Goal: Task Accomplishment & Management: Manage account settings

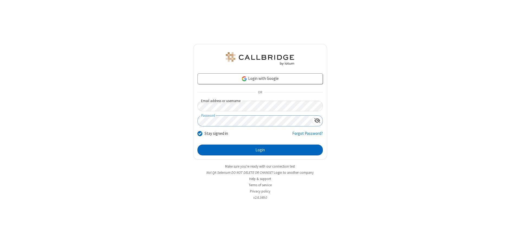
click at [260, 150] on button "Login" at bounding box center [260, 150] width 125 height 11
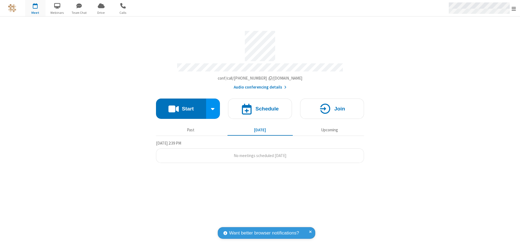
click at [514, 8] on span "Open menu" at bounding box center [514, 8] width 4 height 5
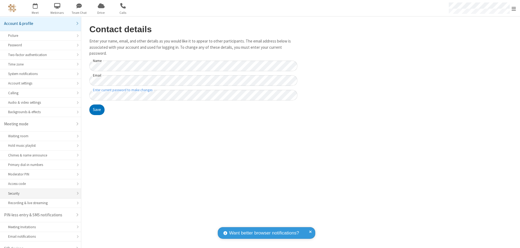
click at [38, 191] on div "Security" at bounding box center [40, 193] width 65 height 5
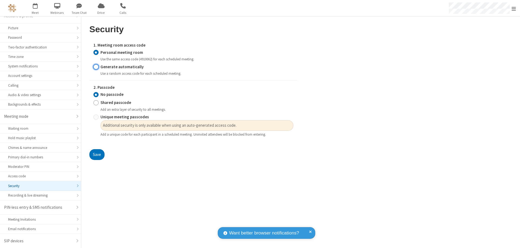
click at [96, 67] on input "Generate automatically" at bounding box center [95, 67] width 5 height 6
radio input "true"
click at [96, 95] on input "No passcode" at bounding box center [95, 95] width 5 height 6
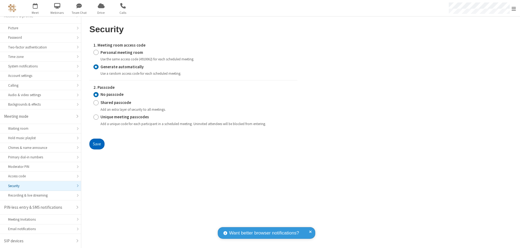
click at [97, 144] on button "Save" at bounding box center [96, 144] width 15 height 11
click at [514, 8] on span "Open menu" at bounding box center [514, 8] width 4 height 5
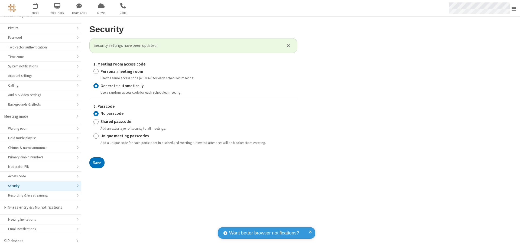
click at [35, 8] on span "button" at bounding box center [35, 5] width 20 height 9
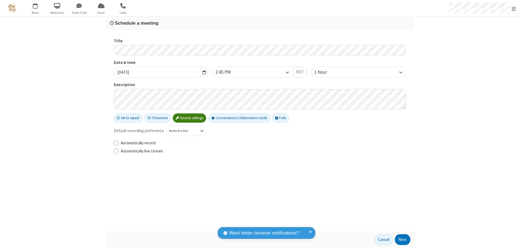
click at [260, 23] on h3 "Schedule a meeting" at bounding box center [260, 23] width 301 height 5
click at [403, 240] on button "Next" at bounding box center [402, 239] width 15 height 11
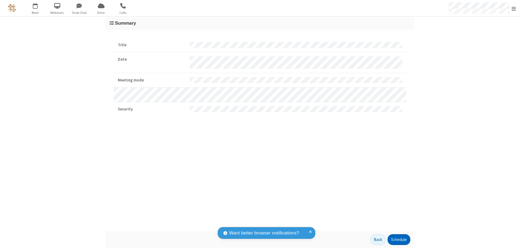
click at [399, 240] on button "Schedule" at bounding box center [399, 239] width 23 height 11
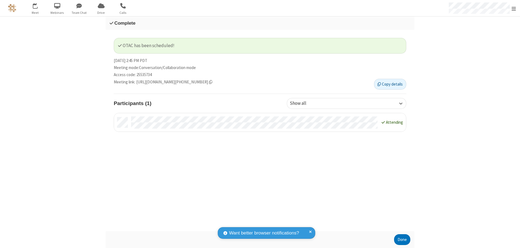
click at [402, 240] on button "Done" at bounding box center [402, 239] width 16 height 11
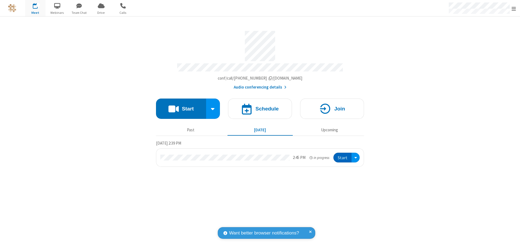
click at [343, 155] on button "Start" at bounding box center [343, 158] width 18 height 10
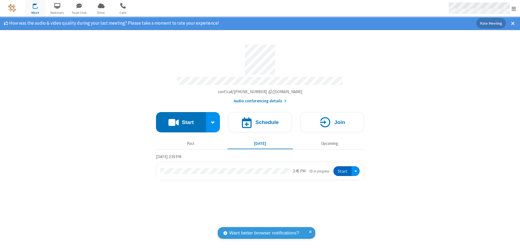
click at [514, 8] on span "Open menu" at bounding box center [514, 8] width 4 height 5
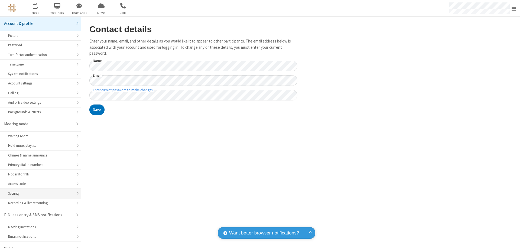
click at [38, 191] on div "Security" at bounding box center [40, 193] width 65 height 5
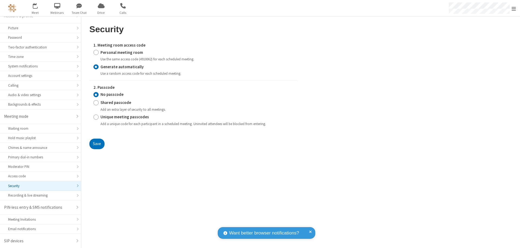
click at [96, 52] on input "Personal meeting room" at bounding box center [95, 53] width 5 height 6
radio input "true"
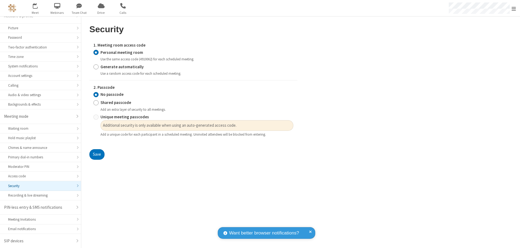
click at [96, 95] on input "No passcode" at bounding box center [95, 95] width 5 height 6
click at [97, 155] on button "Save" at bounding box center [96, 154] width 15 height 11
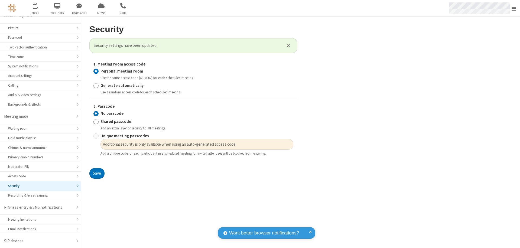
click at [514, 8] on span "Open menu" at bounding box center [514, 8] width 4 height 5
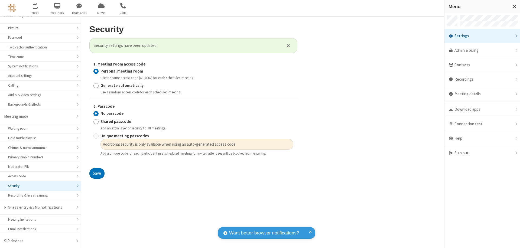
click at [482, 153] on div "Sign out" at bounding box center [483, 153] width 76 height 14
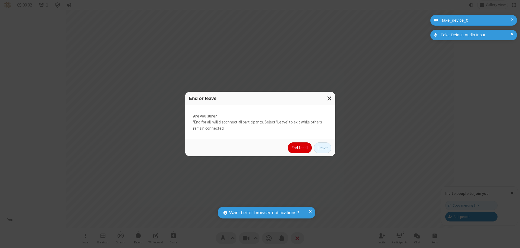
click at [300, 148] on button "End for all" at bounding box center [300, 148] width 24 height 11
